Goal: Task Accomplishment & Management: Complete application form

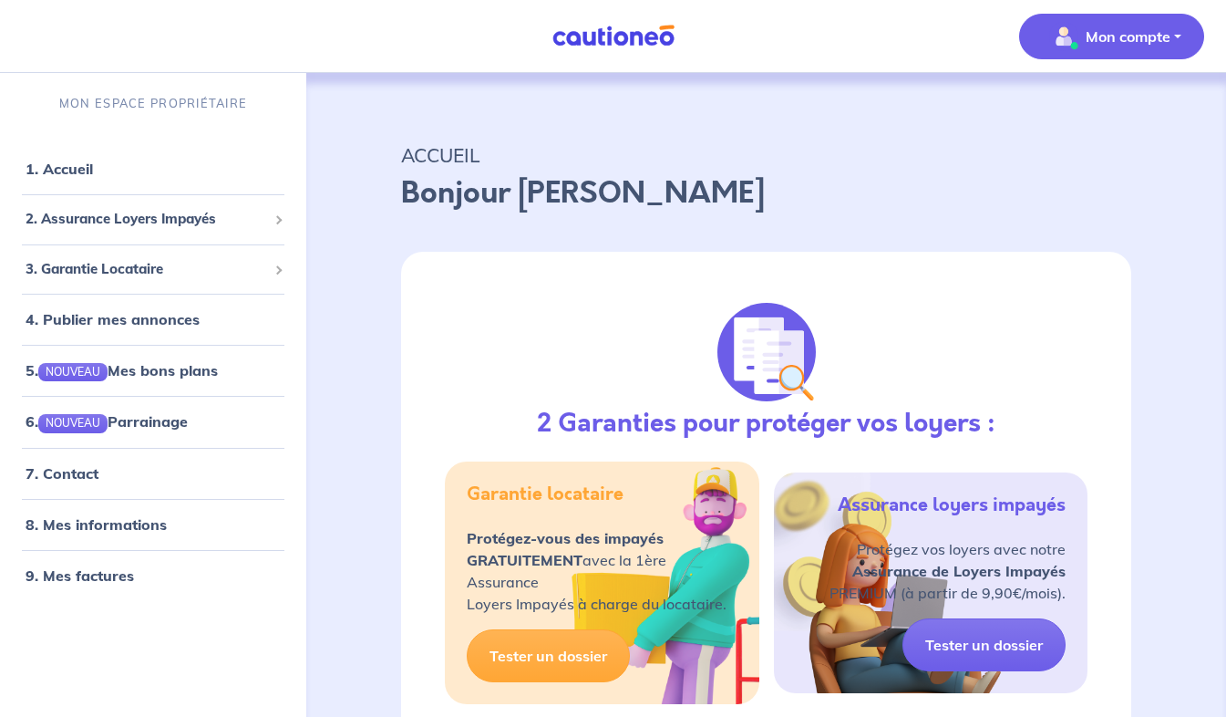
click at [1156, 39] on p "Mon compte" at bounding box center [1128, 37] width 85 height 22
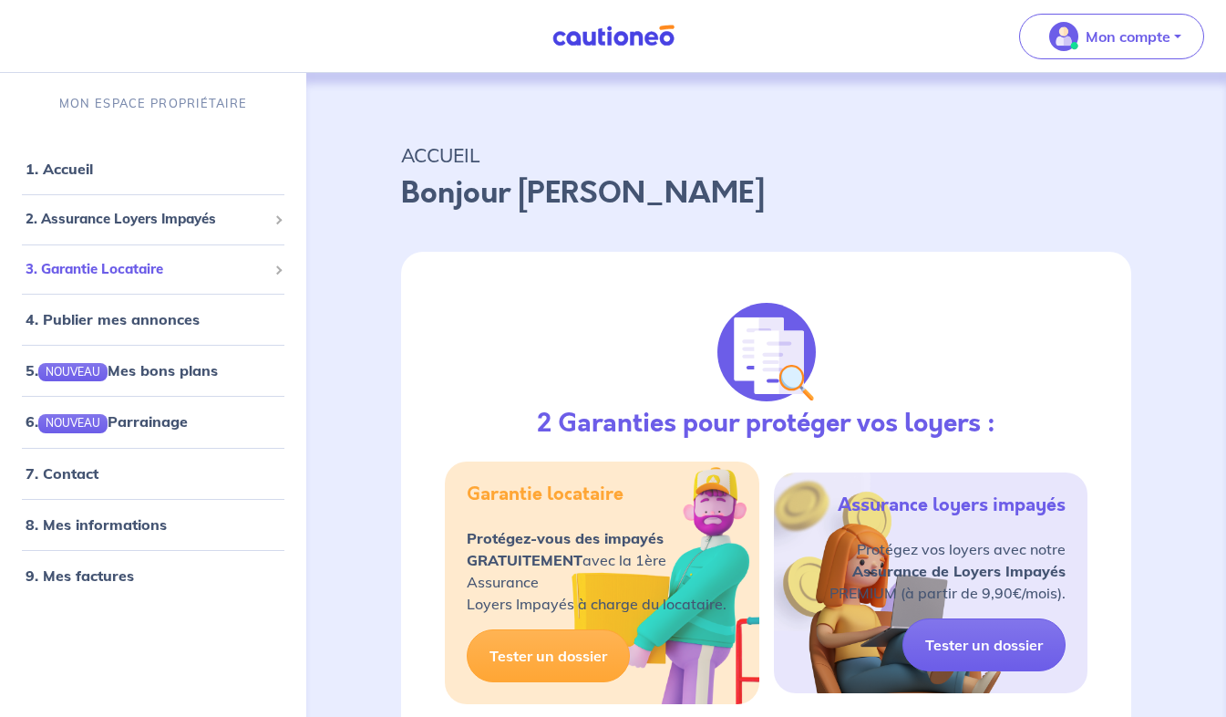
click at [177, 274] on span "3. Garantie Locataire" at bounding box center [147, 269] width 242 height 21
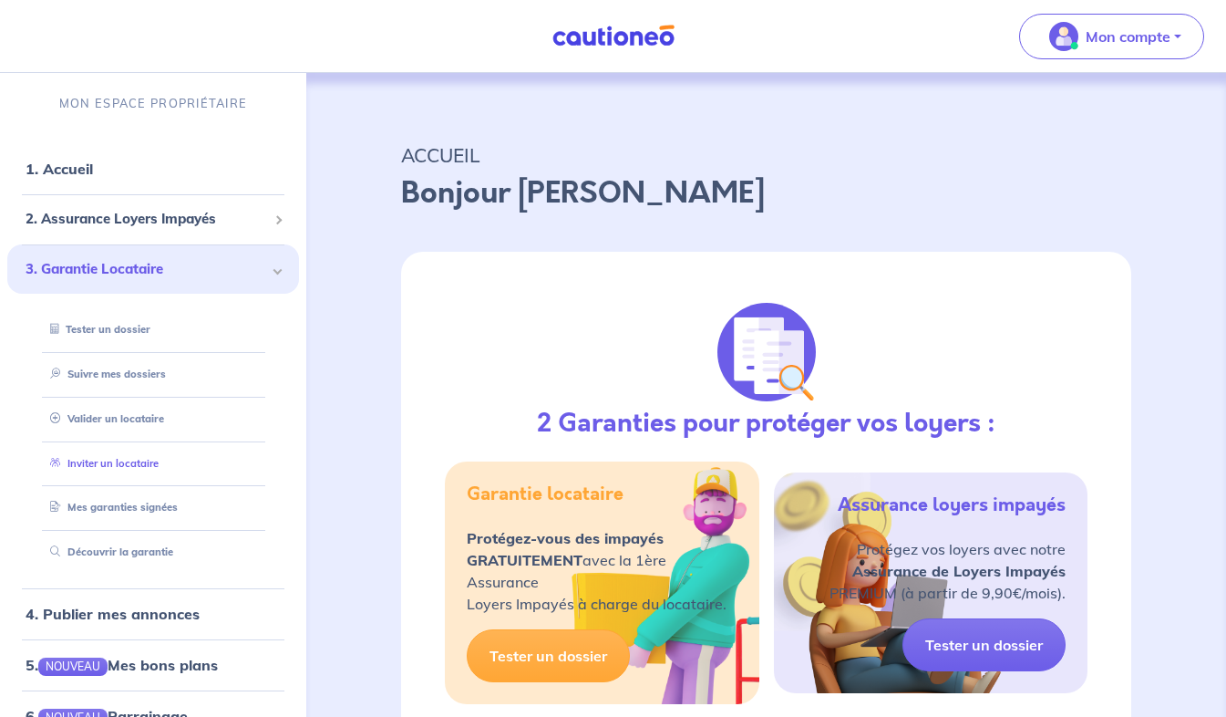
click at [150, 459] on link "Inviter un locataire" at bounding box center [101, 463] width 116 height 13
select select "FR"
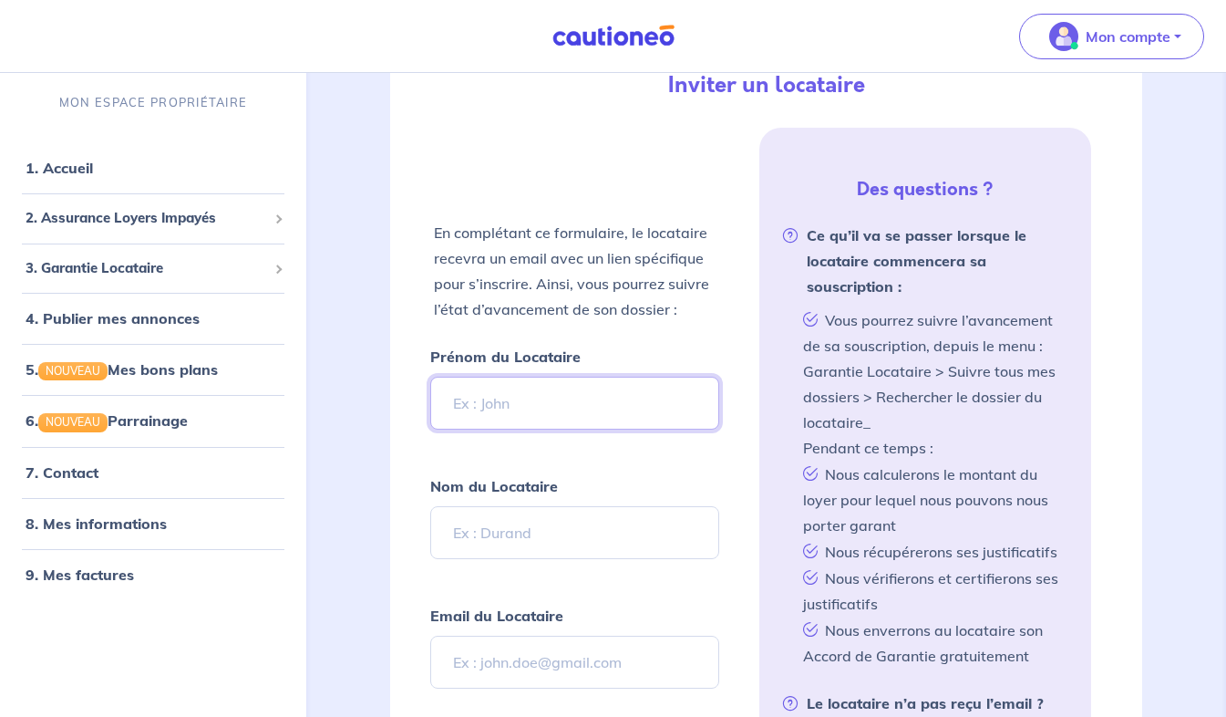
scroll to position [379, 0]
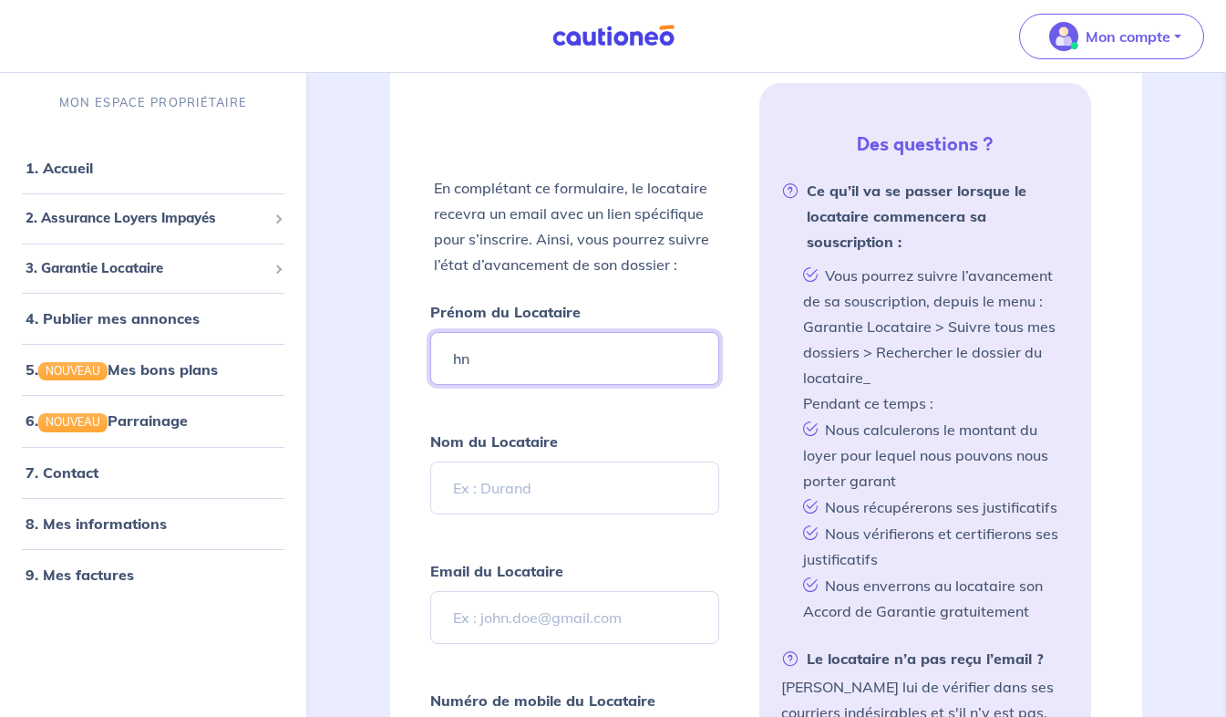
type input "h"
type input "Hanane"
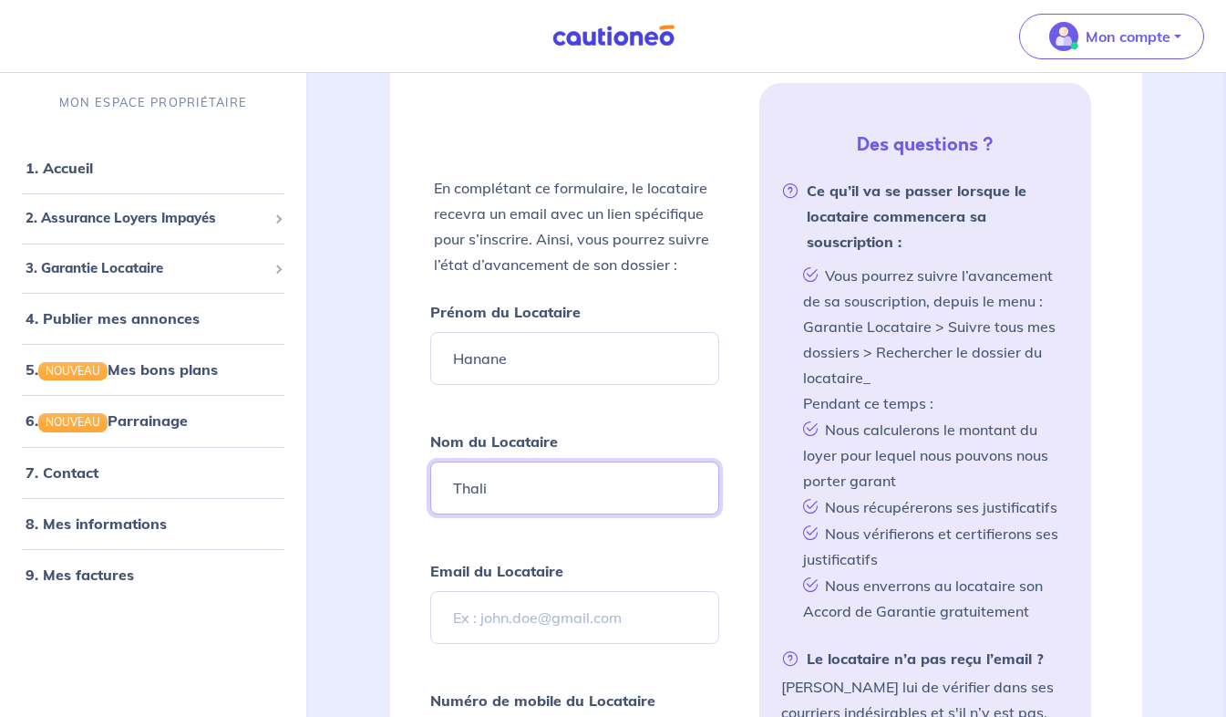
type input "Thali"
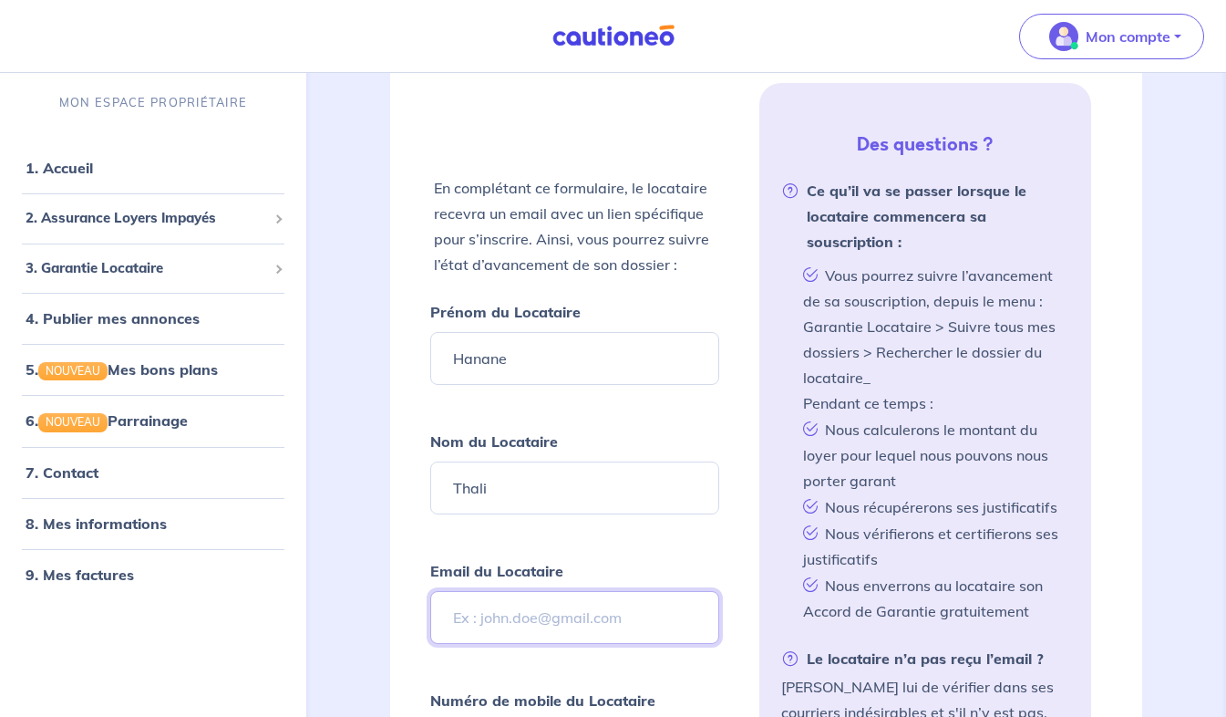
click at [493, 611] on input "Email du Locataire" at bounding box center [574, 617] width 288 height 53
type input "[EMAIL_ADDRESS][DOMAIN_NAME]"
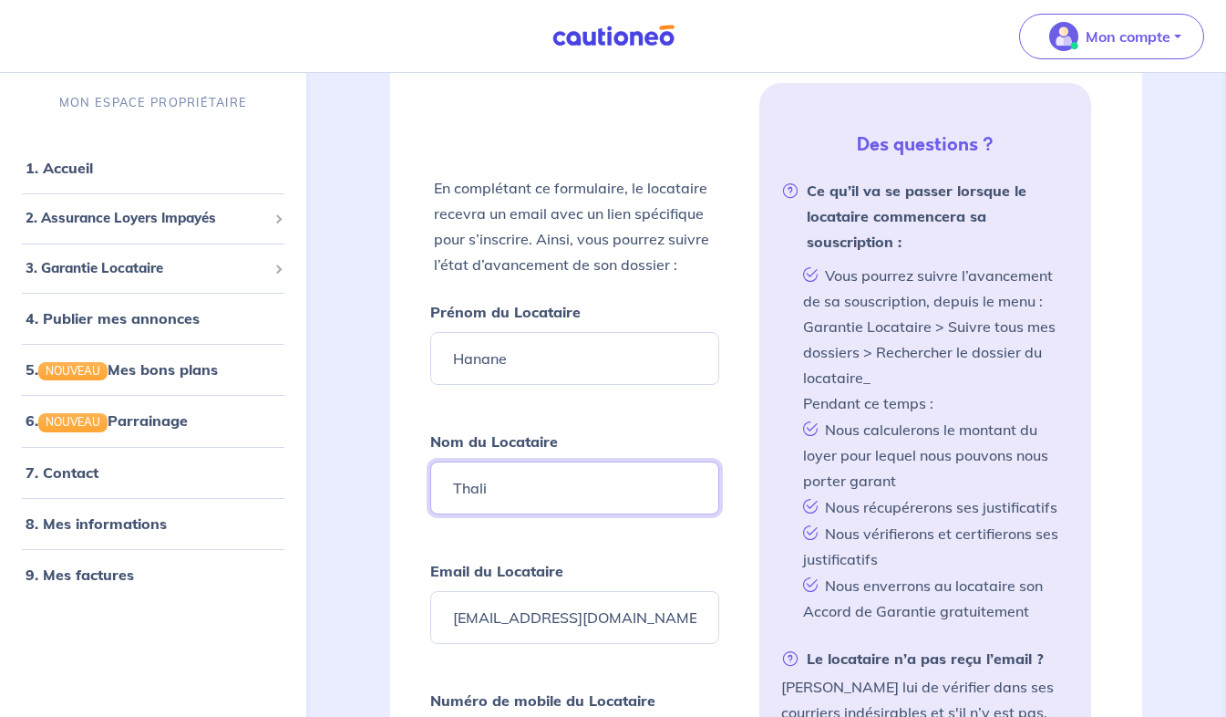
click at [558, 492] on input "Thali" at bounding box center [574, 487] width 288 height 53
type input "THALI"
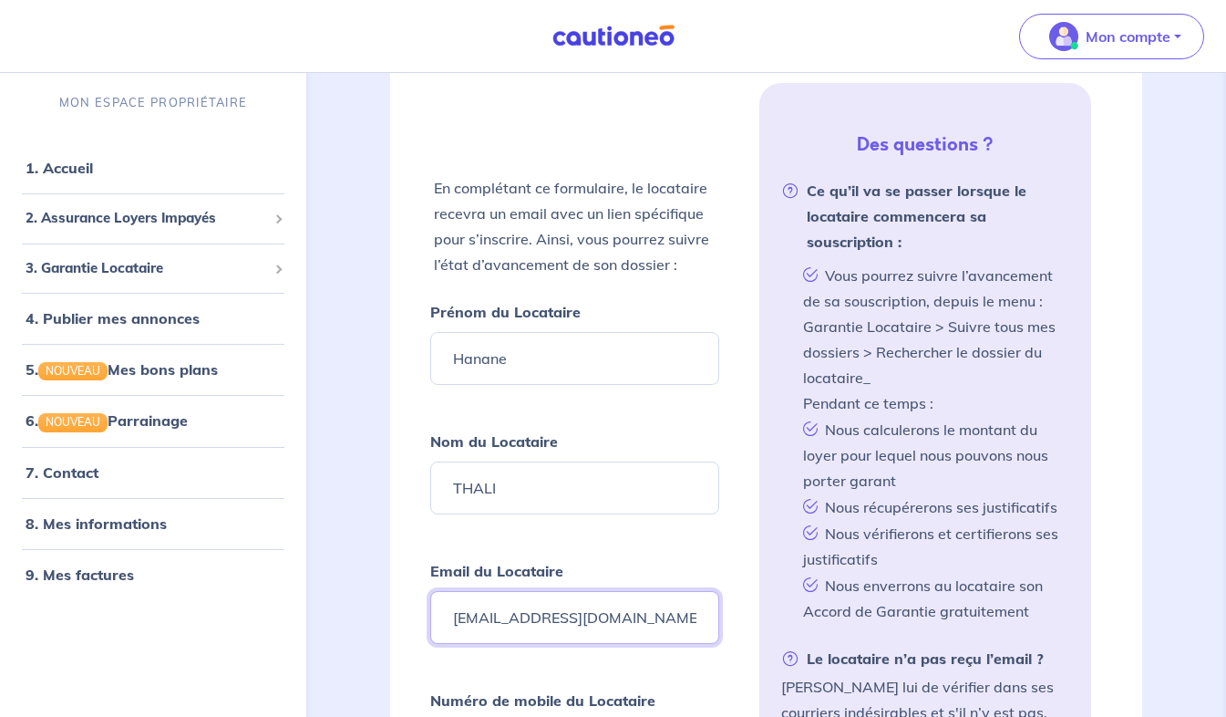
click at [654, 616] on input "[EMAIL_ADDRESS][DOMAIN_NAME]" at bounding box center [574, 617] width 288 height 53
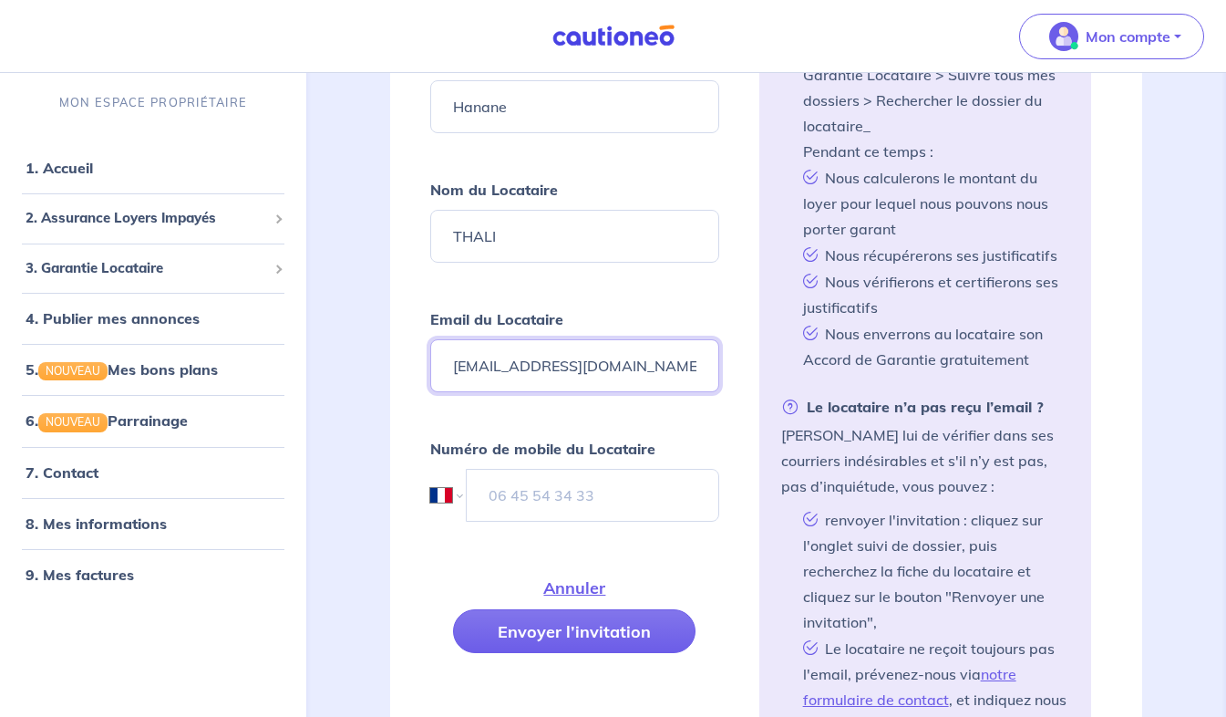
scroll to position [646, 0]
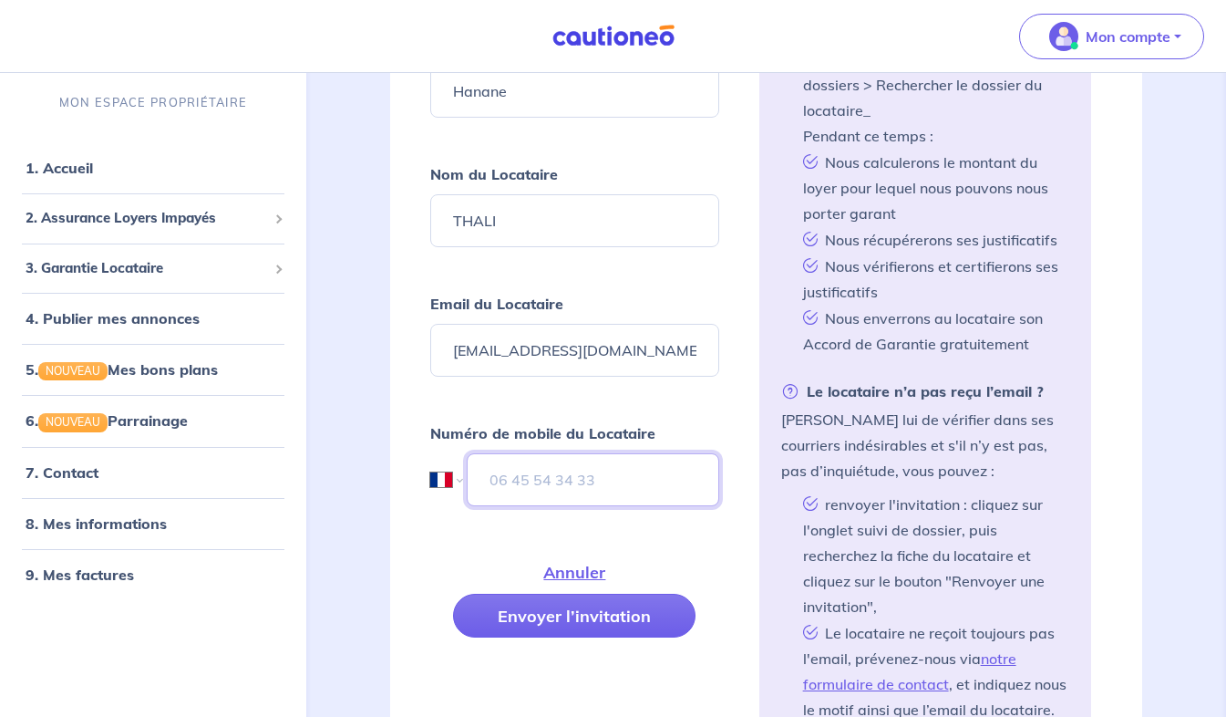
click at [632, 460] on input "tel" at bounding box center [593, 479] width 252 height 53
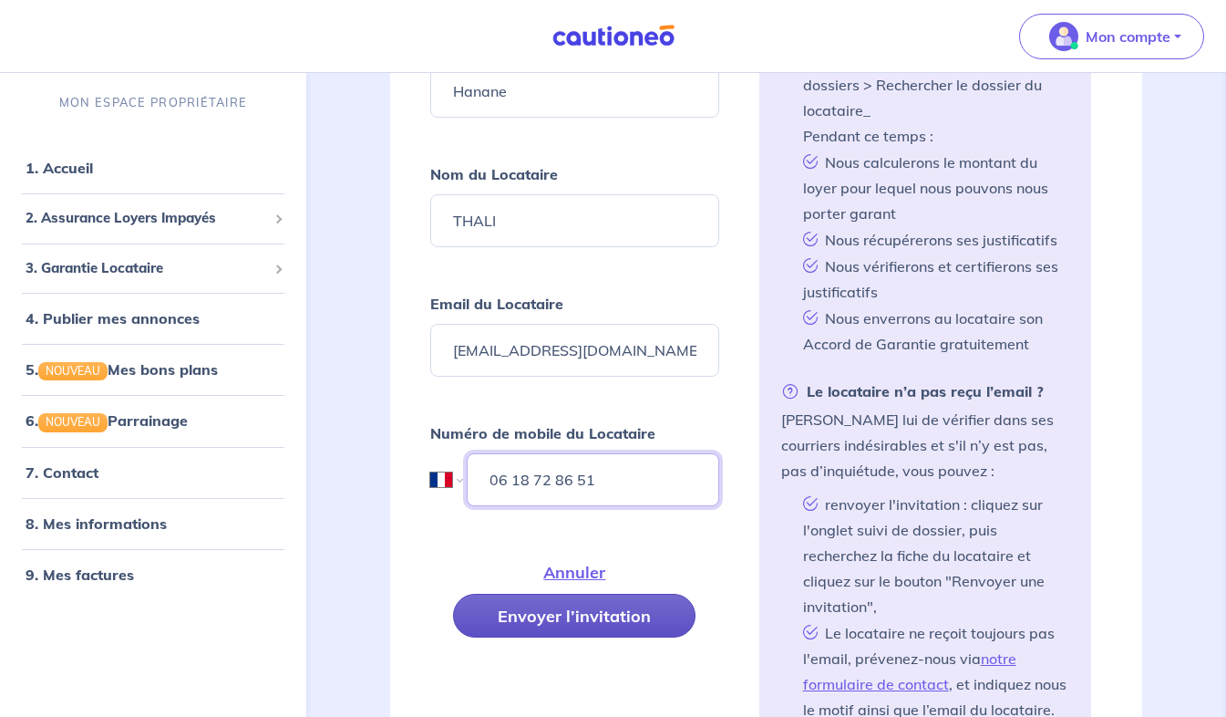
type input "06 18 72 86 51"
click at [559, 619] on button "Envoyer l’invitation" at bounding box center [574, 616] width 243 height 44
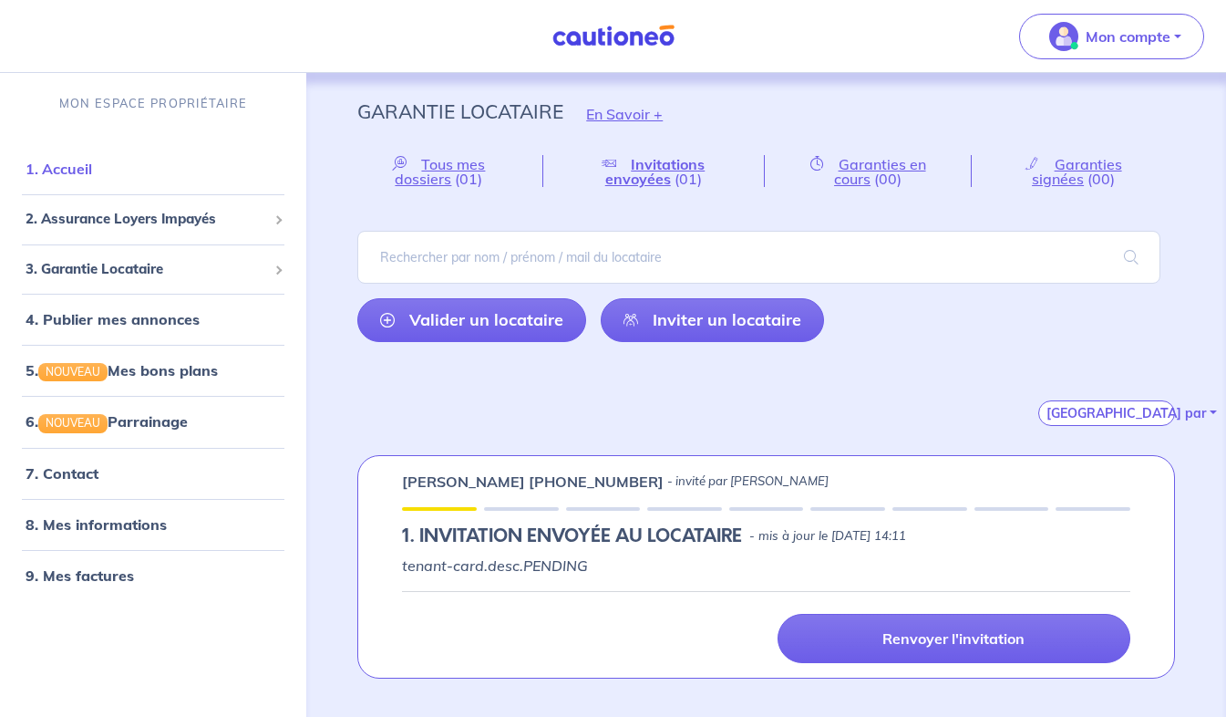
click at [92, 160] on link "1. Accueil" at bounding box center [59, 169] width 67 height 18
